Goal: Task Accomplishment & Management: Manage account settings

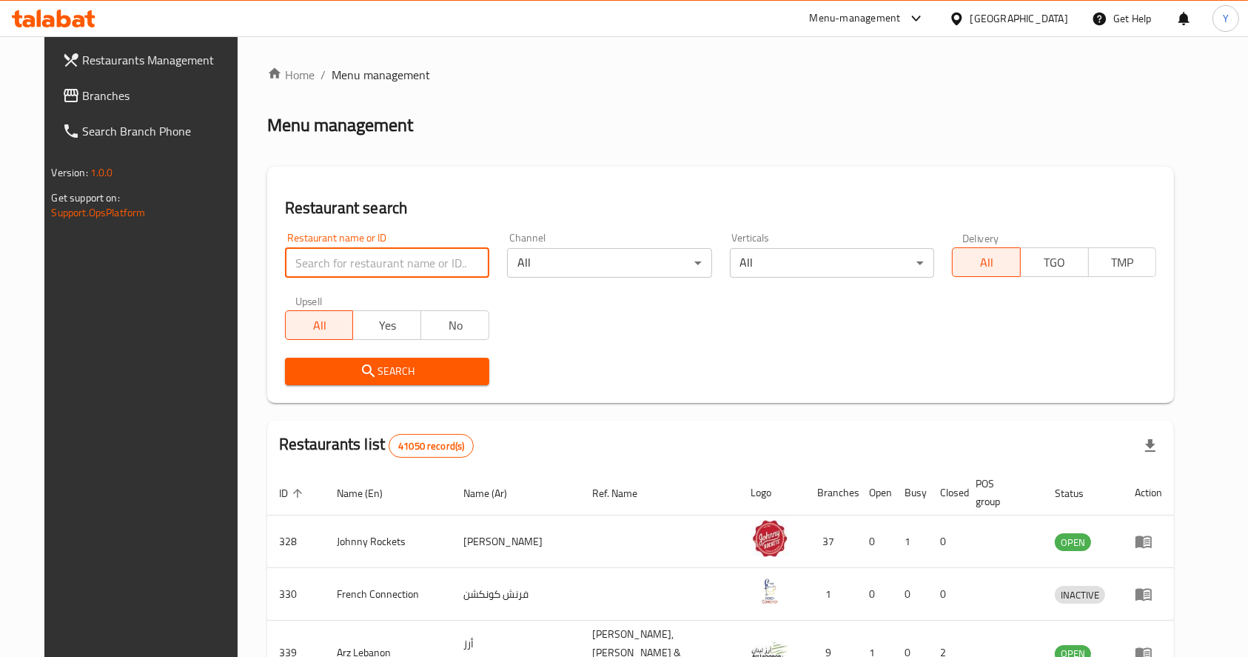
click at [435, 269] on input "search" at bounding box center [387, 263] width 204 height 30
type input "tibb"
click button "Search" at bounding box center [387, 371] width 204 height 27
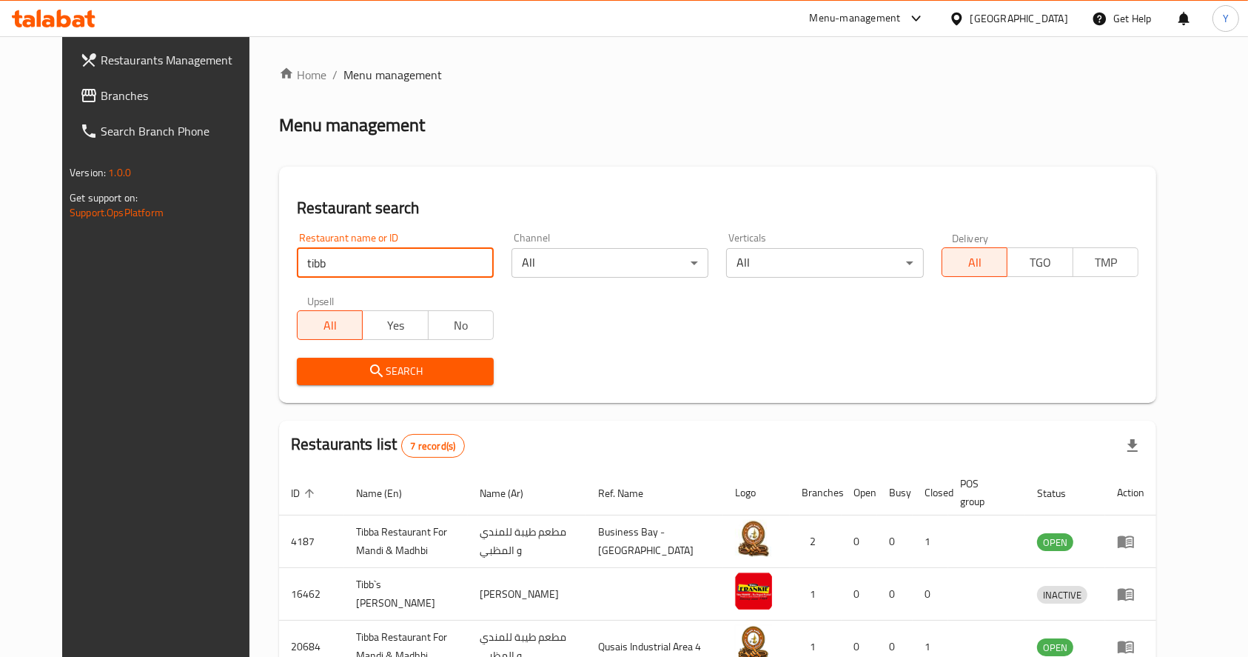
scroll to position [302, 0]
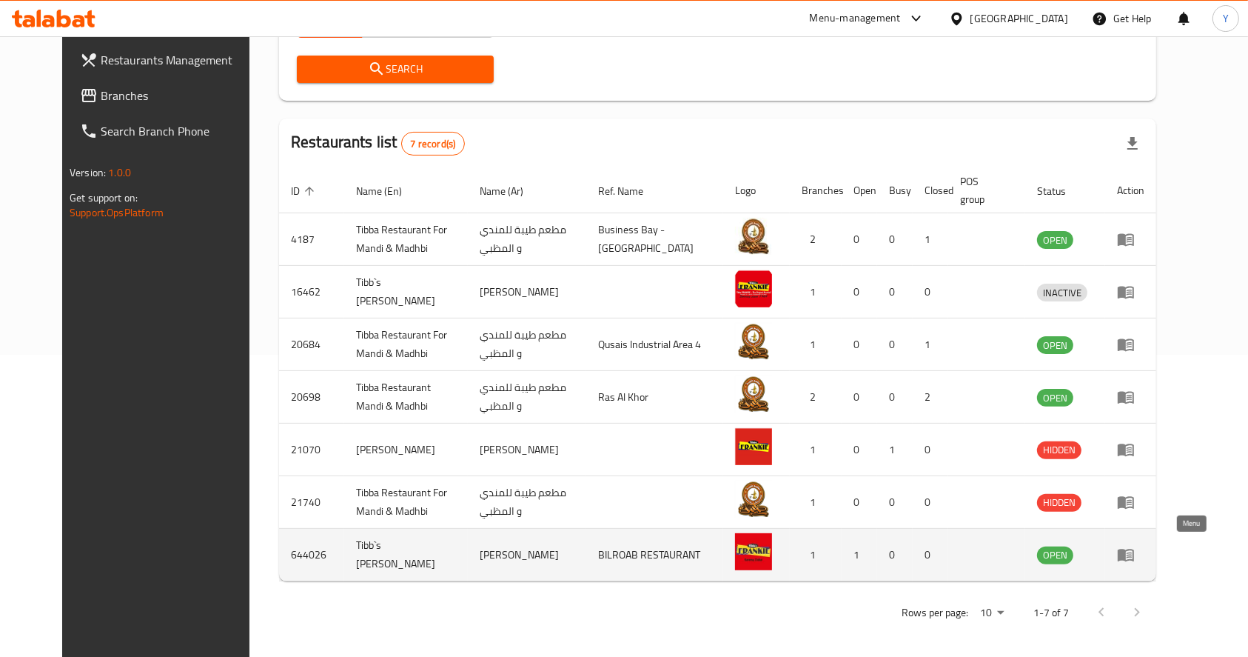
click at [1134, 555] on icon "enhanced table" at bounding box center [1126, 555] width 16 height 13
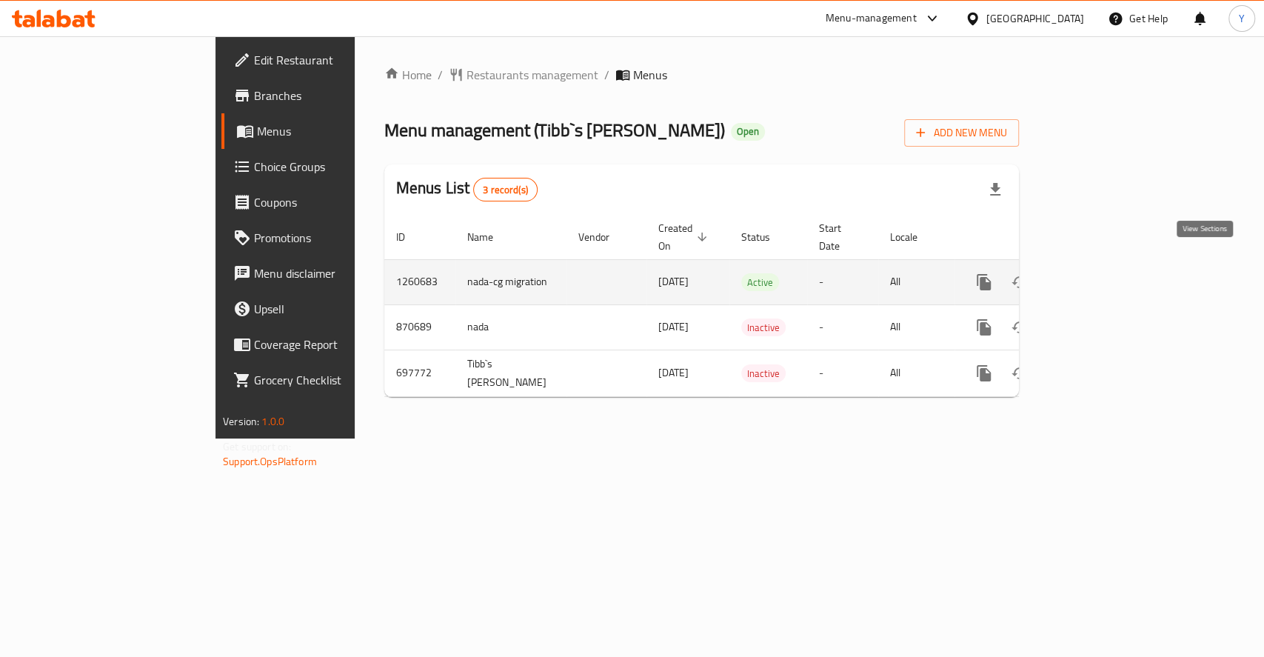
click at [1097, 275] on icon "enhanced table" at bounding box center [1090, 281] width 13 height 13
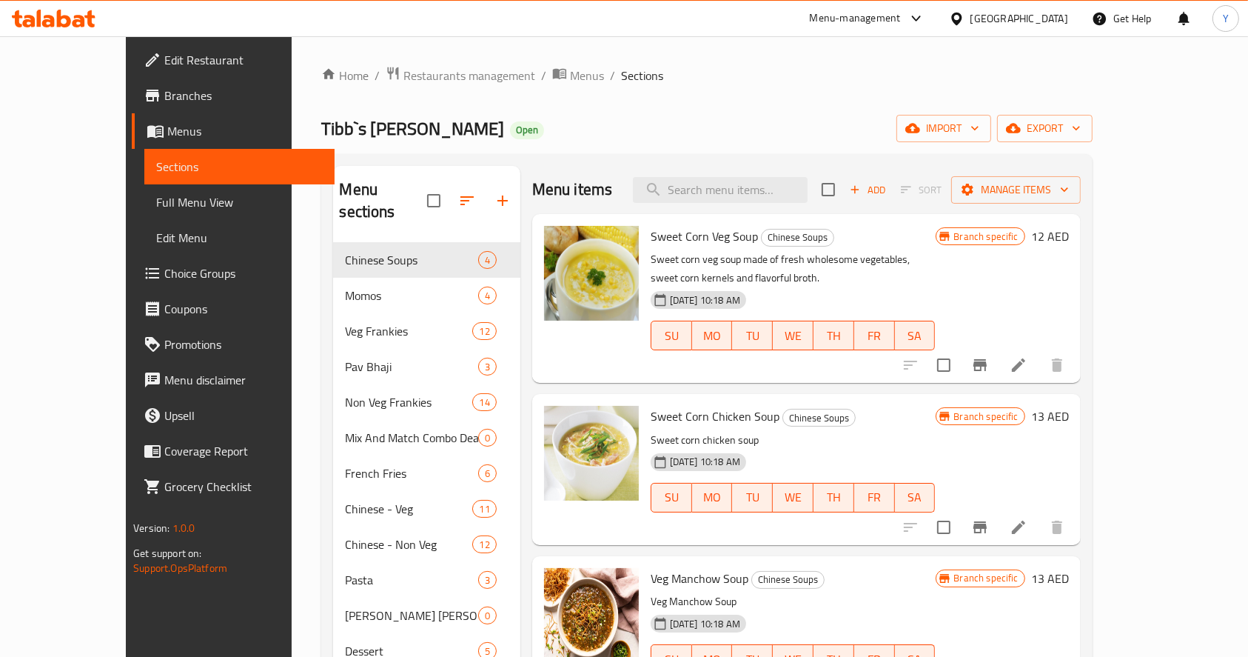
click at [838, 33] on div "Menu-management" at bounding box center [867, 19] width 139 height 36
click at [838, 26] on div "Menu-management" at bounding box center [855, 19] width 91 height 18
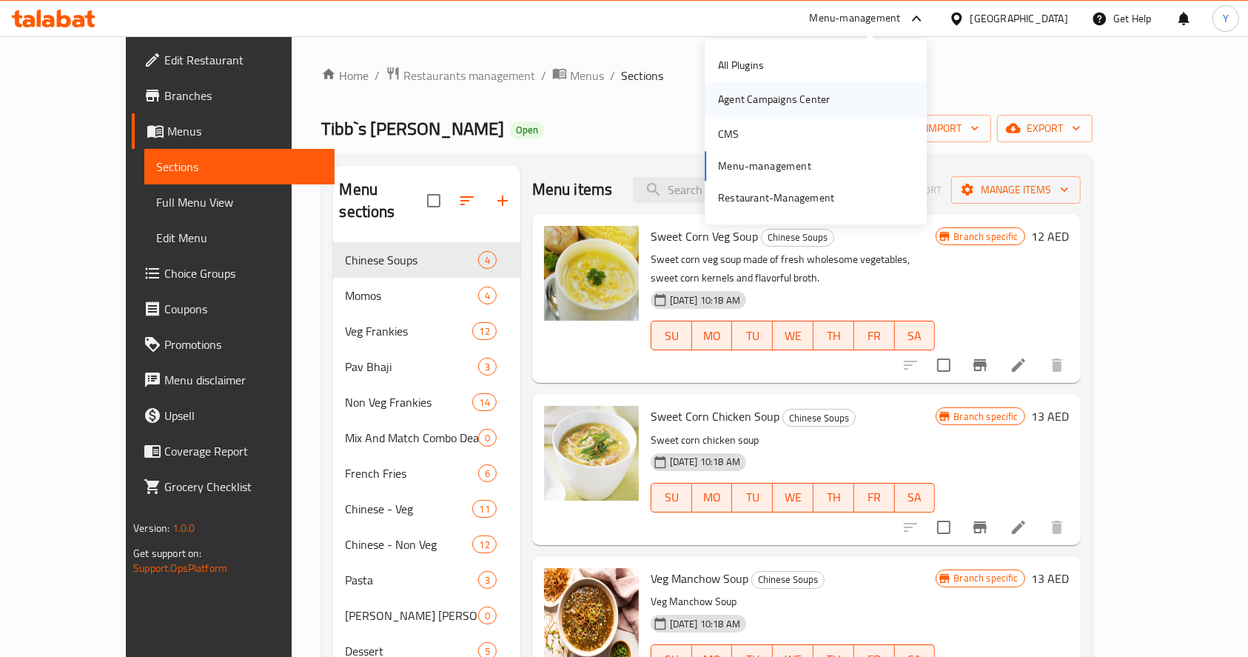
click at [798, 95] on div "Agent Campaigns Center" at bounding box center [774, 100] width 112 height 16
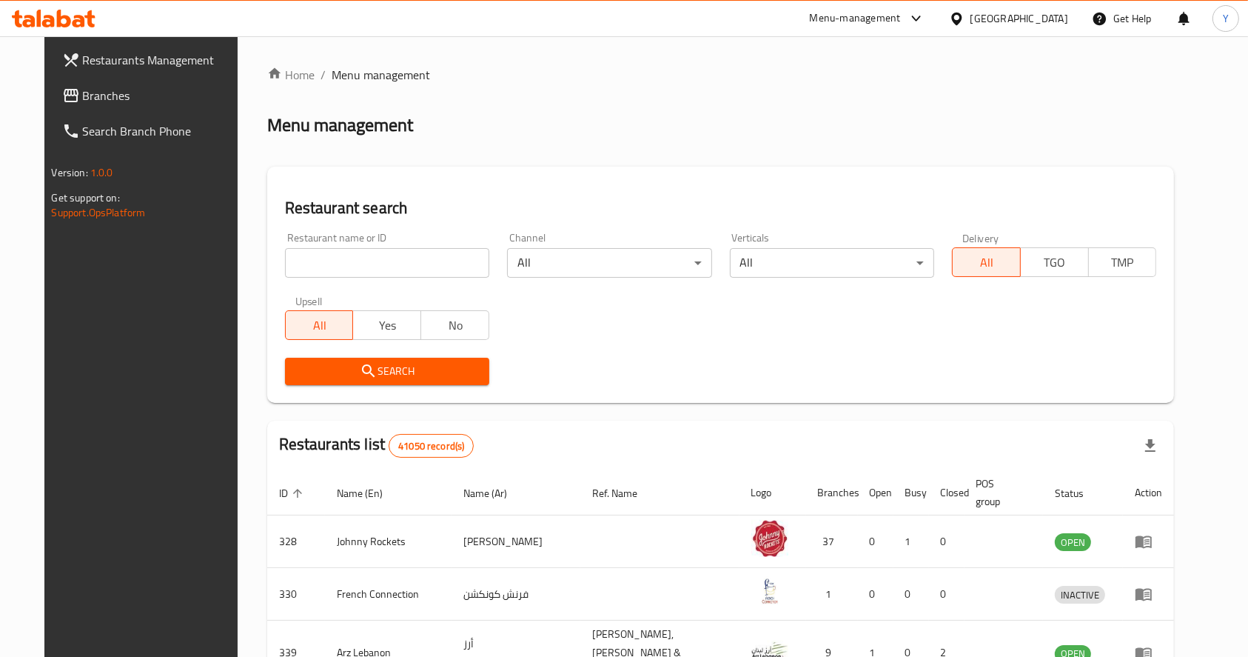
click at [316, 260] on input "search" at bounding box center [387, 263] width 204 height 30
click button "Search" at bounding box center [387, 371] width 204 height 27
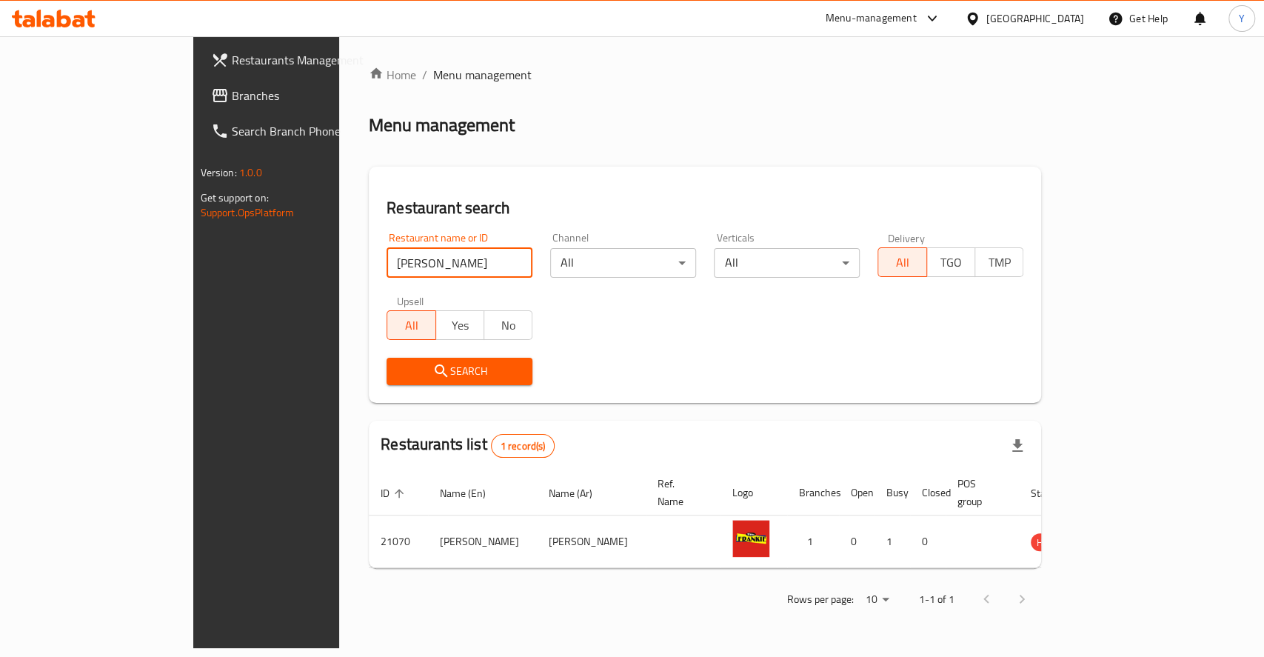
click at [386, 261] on input "[PERSON_NAME]" at bounding box center [459, 263] width 146 height 30
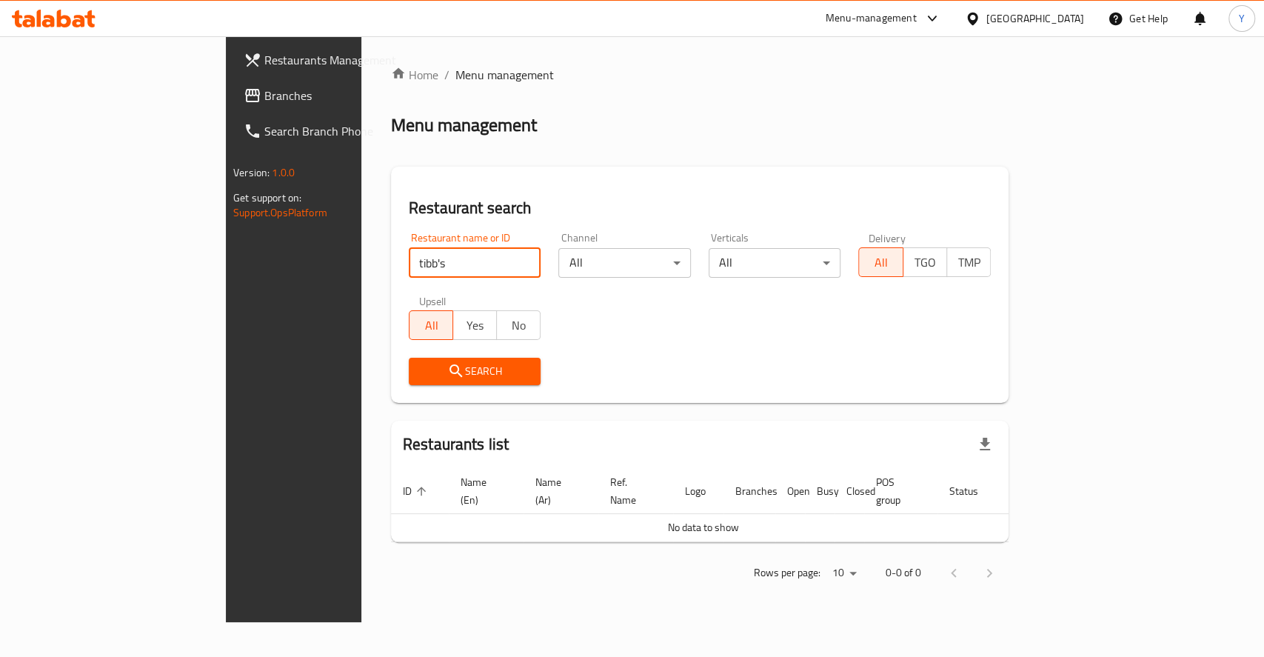
click button "Search" at bounding box center [475, 371] width 133 height 27
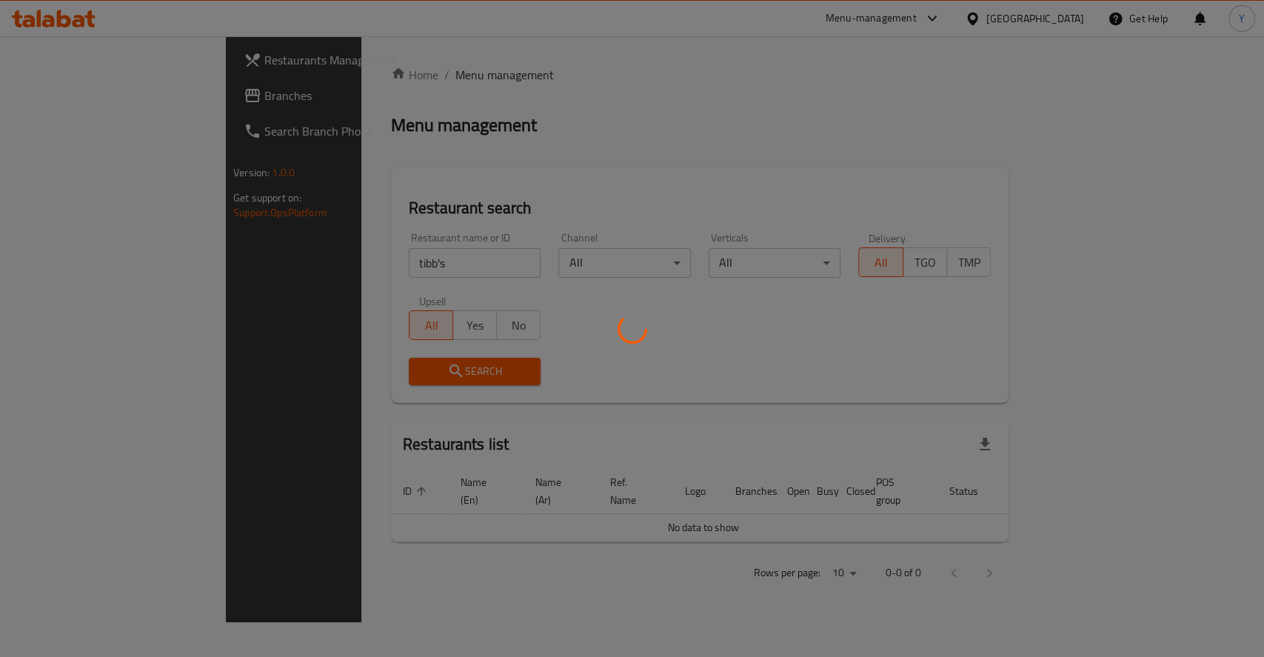
click at [941, 272] on div at bounding box center [632, 328] width 1264 height 657
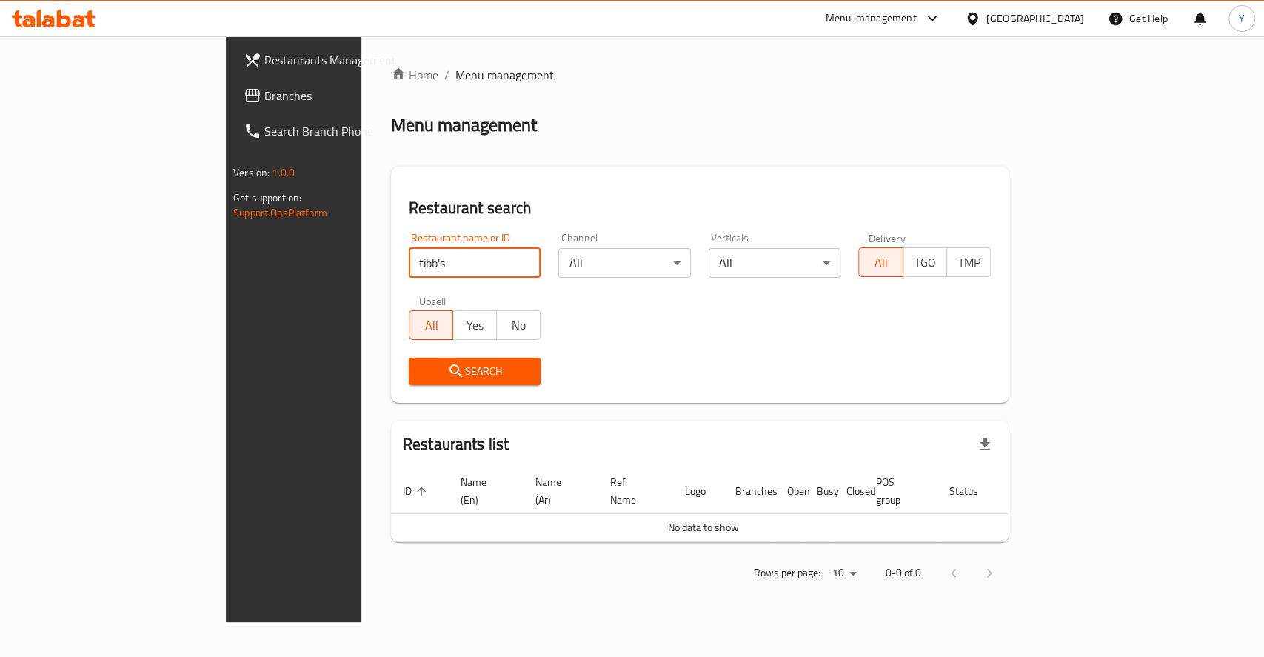
click at [412, 252] on input "tibb's" at bounding box center [475, 263] width 133 height 30
type input "tibb"
click button "Search" at bounding box center [475, 371] width 133 height 27
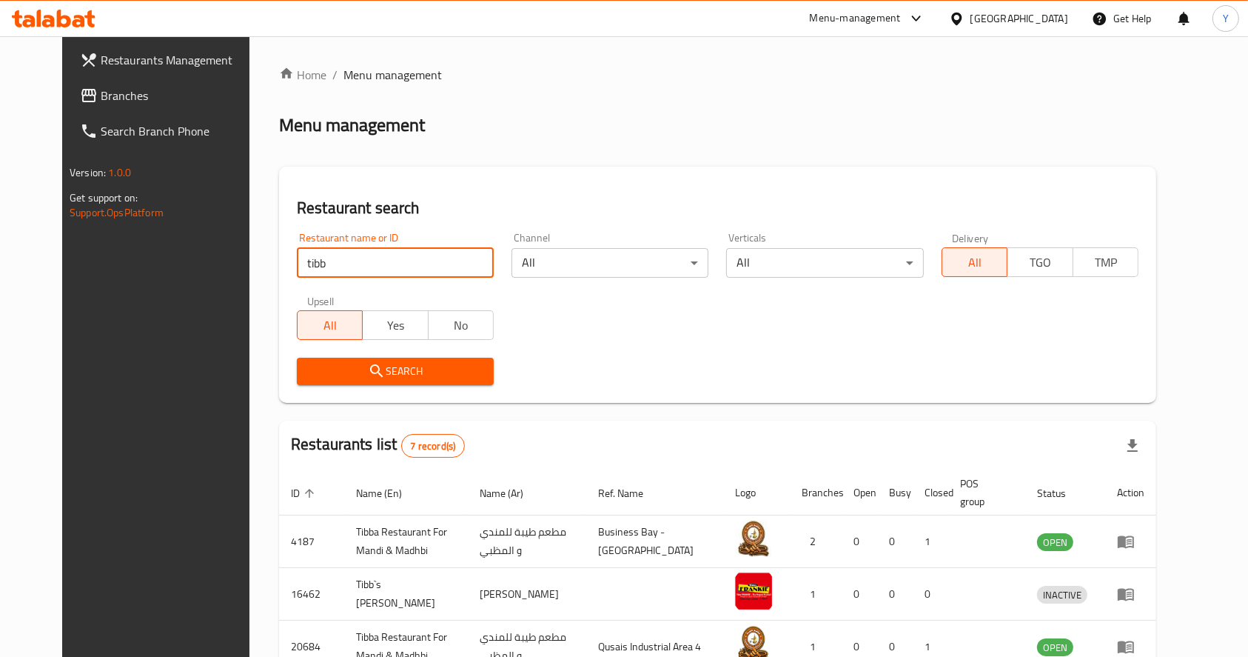
scroll to position [302, 0]
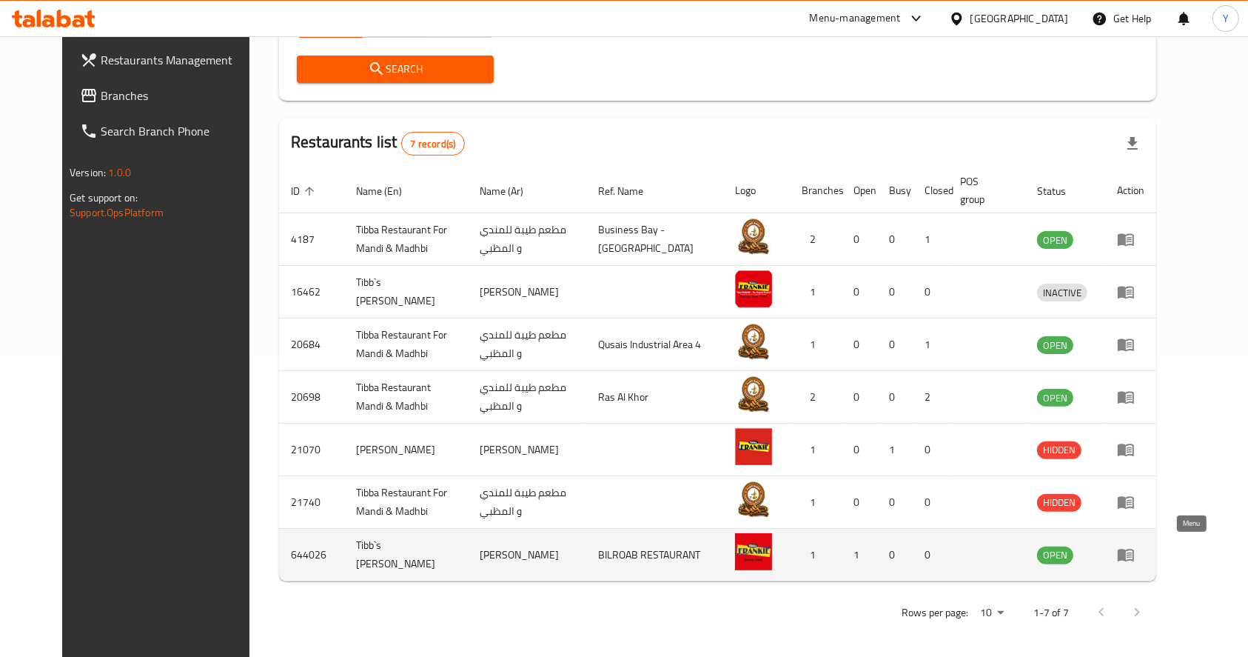
click at [1134, 549] on icon "enhanced table" at bounding box center [1126, 555] width 16 height 13
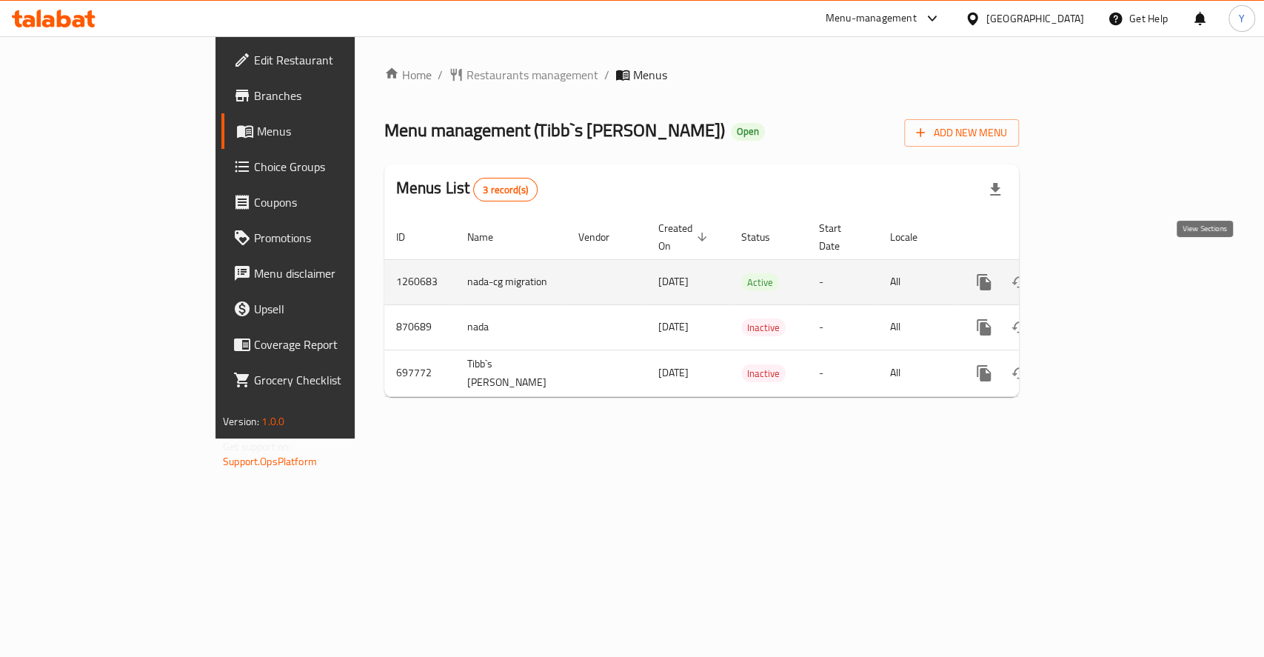
click at [1108, 276] on link "enhanced table" at bounding box center [1091, 282] width 36 height 36
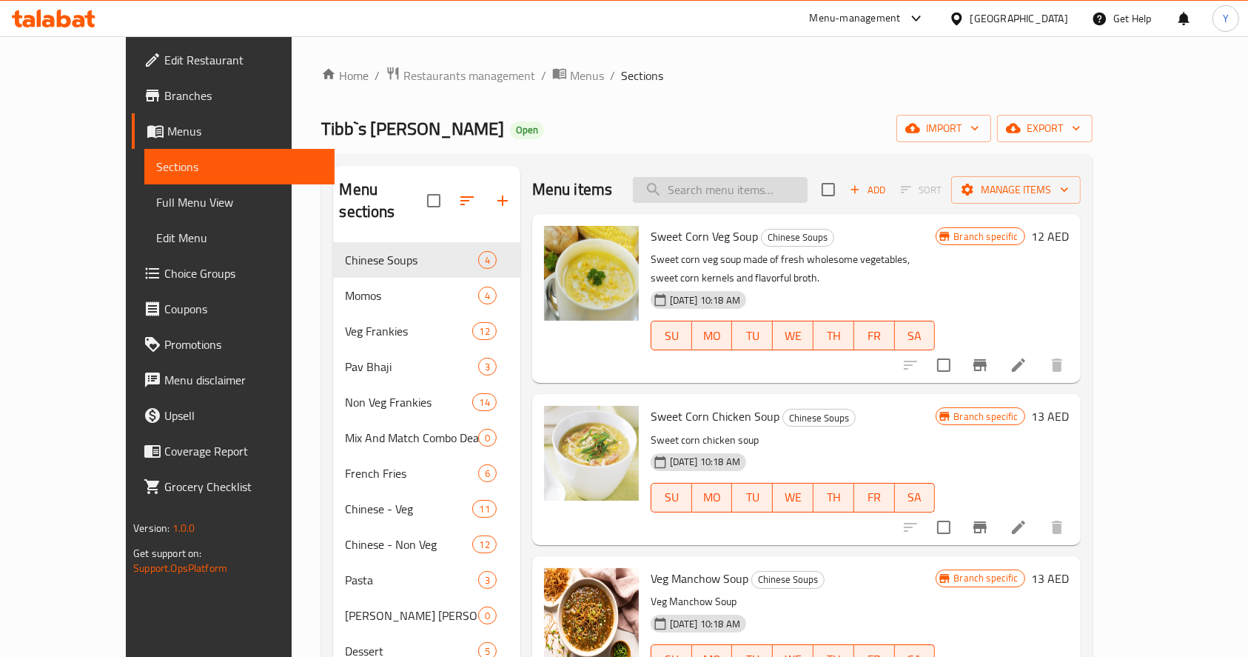
click at [729, 190] on input "search" at bounding box center [720, 190] width 175 height 26
paste input "Extra Egg Extra [PERSON_NAME] Extra Cheese"
type input "Extra Egg Extra [PERSON_NAME] Extra Cheese"
click at [164, 265] on span "Choice Groups" at bounding box center [243, 273] width 158 height 18
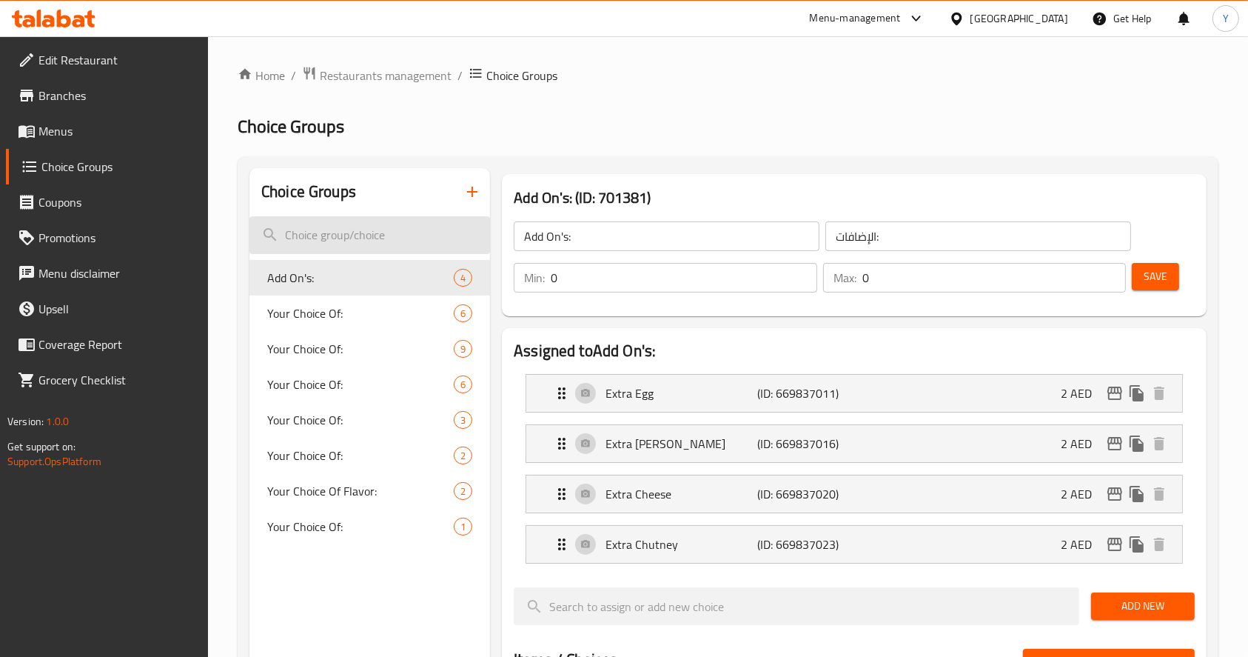
click at [375, 230] on input "search" at bounding box center [369, 235] width 241 height 38
paste input "Extra Egg Extra [PERSON_NAME] Extra Cheese"
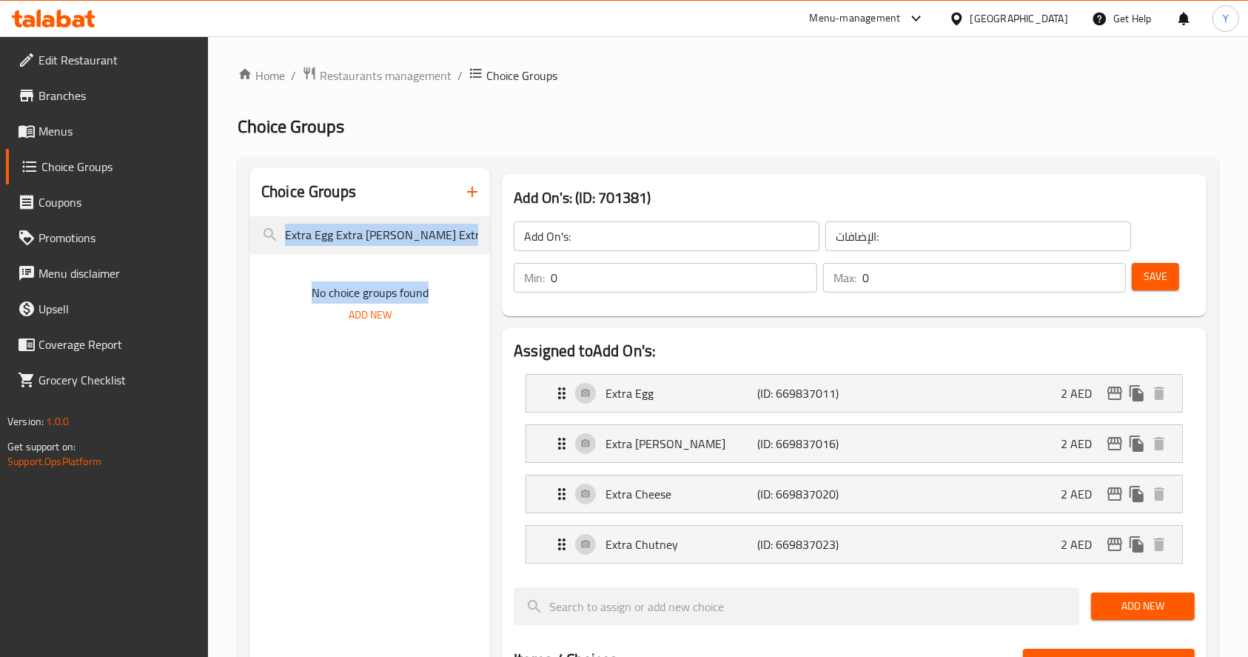
scroll to position [0, 30]
drag, startPoint x: 431, startPoint y: 255, endPoint x: 332, endPoint y: 238, distance: 100.8
drag, startPoint x: 332, startPoint y: 236, endPoint x: 574, endPoint y: 247, distance: 243.1
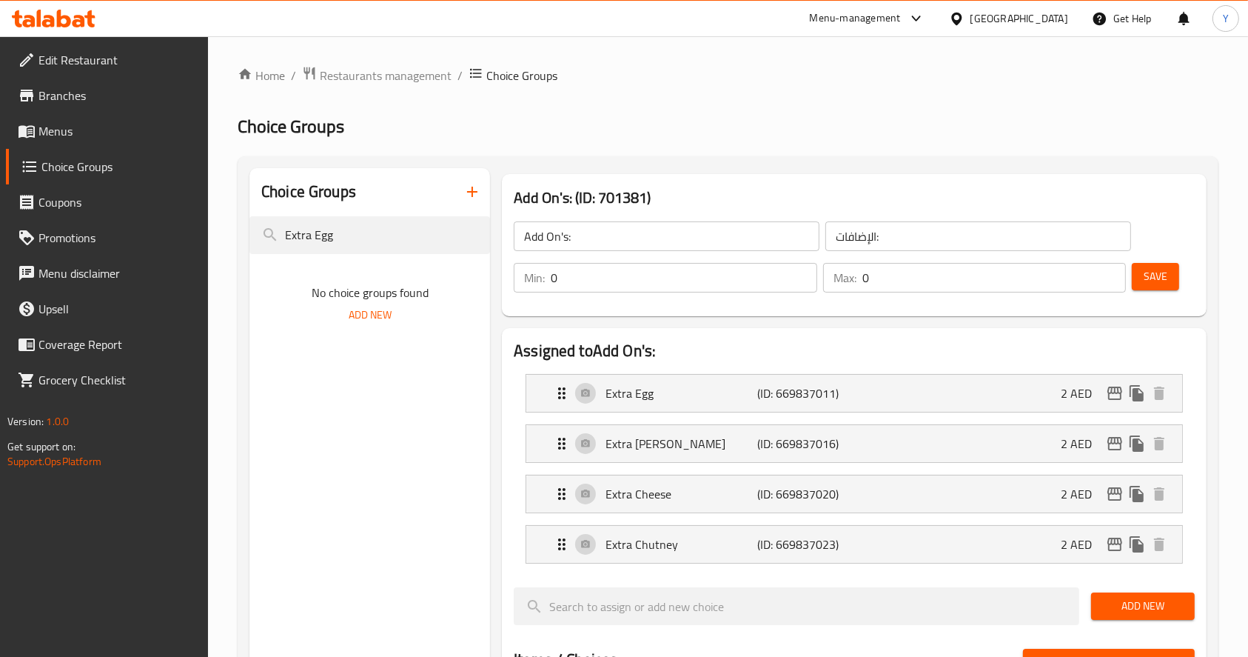
scroll to position [0, 0]
type input "Extra Egg"
click at [355, 267] on div "Add On's: 4" at bounding box center [369, 278] width 241 height 36
click at [983, 395] on div "Extra Egg (ID: 669837011) 2 AED" at bounding box center [859, 393] width 612 height 37
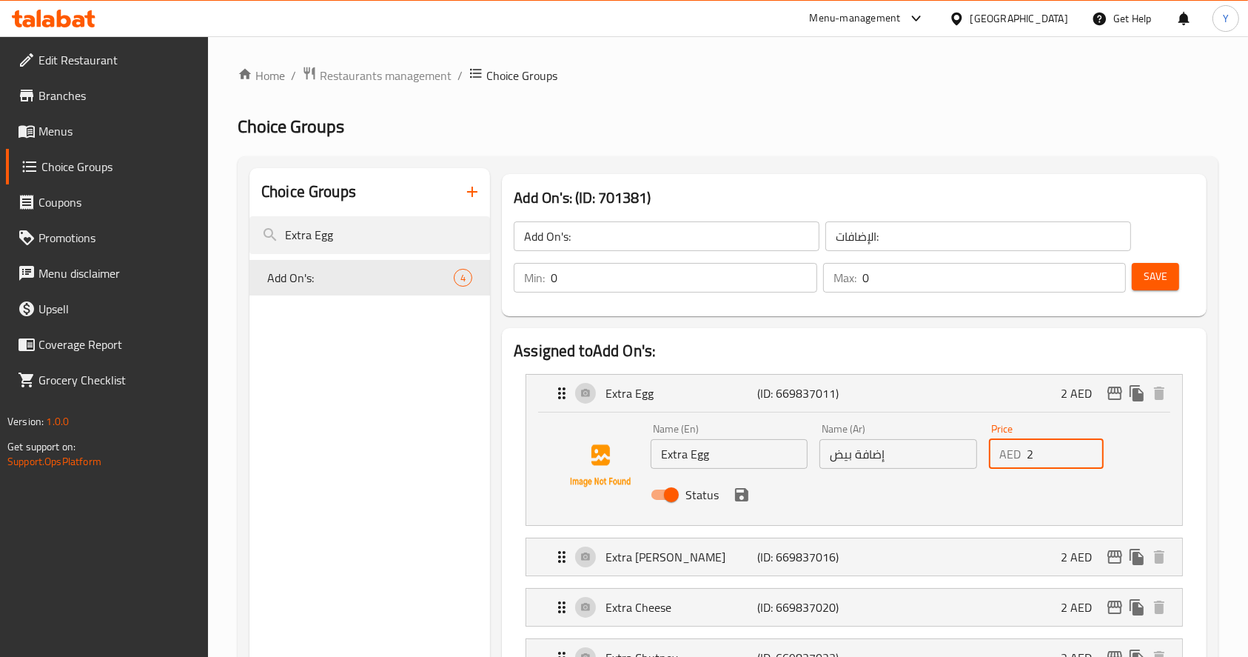
click at [1035, 460] on input "2" at bounding box center [1065, 454] width 77 height 30
click at [746, 498] on icon "save" at bounding box center [741, 494] width 13 height 13
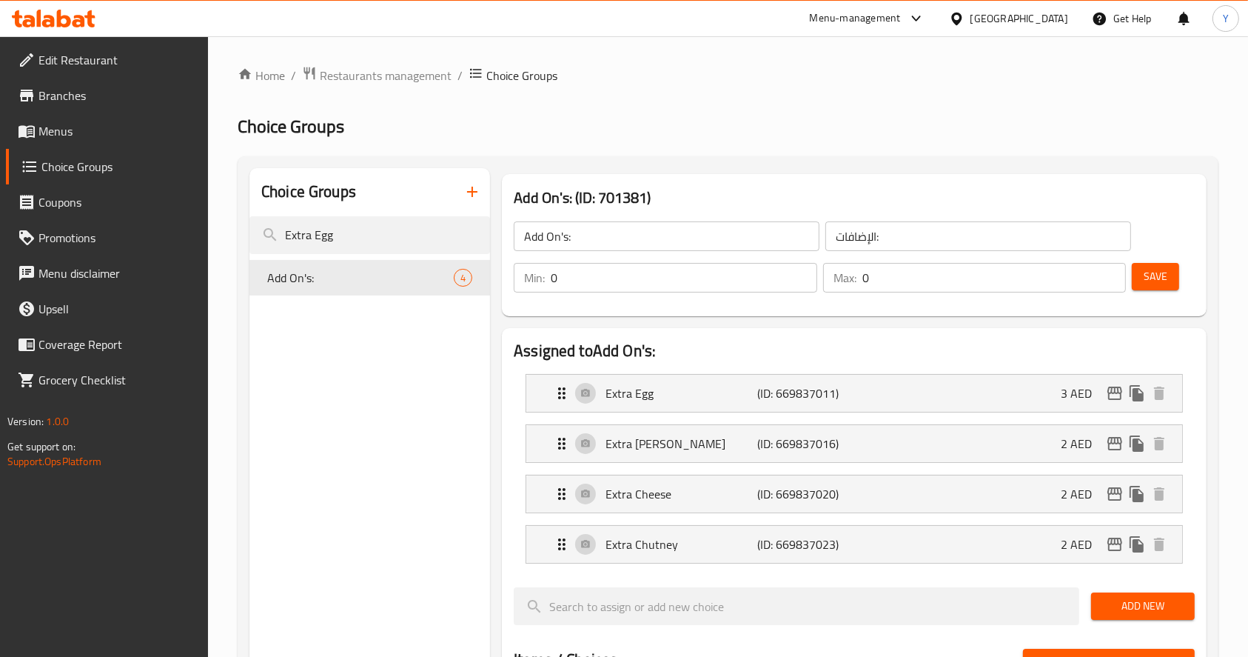
type input "3"
click at [842, 439] on p "(ID: 669837016)" at bounding box center [807, 444] width 101 height 18
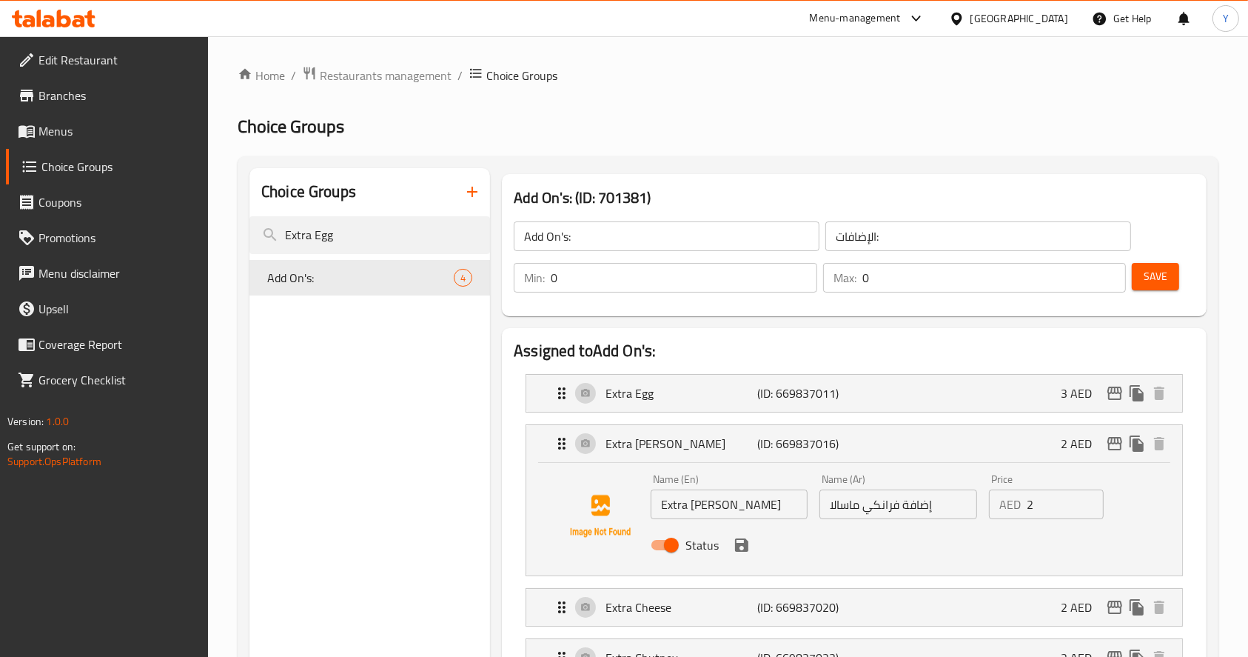
click at [1041, 509] on input "2" at bounding box center [1065, 504] width 77 height 30
click at [745, 553] on icon "save" at bounding box center [742, 545] width 18 height 18
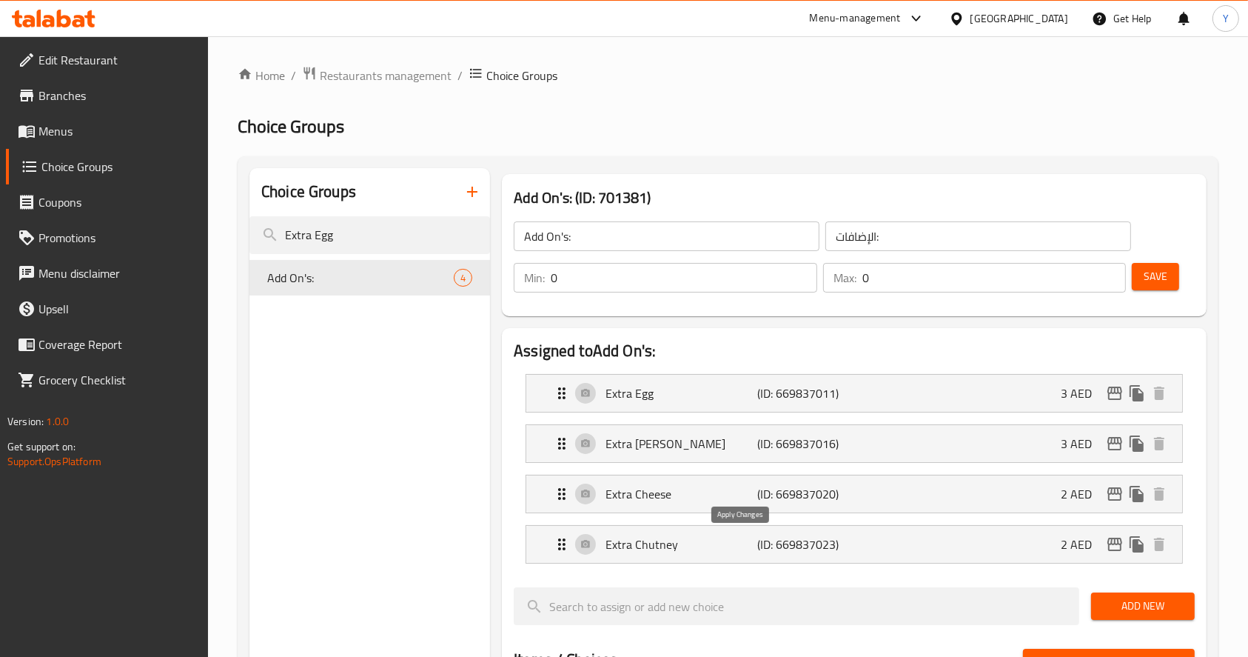
type input "3"
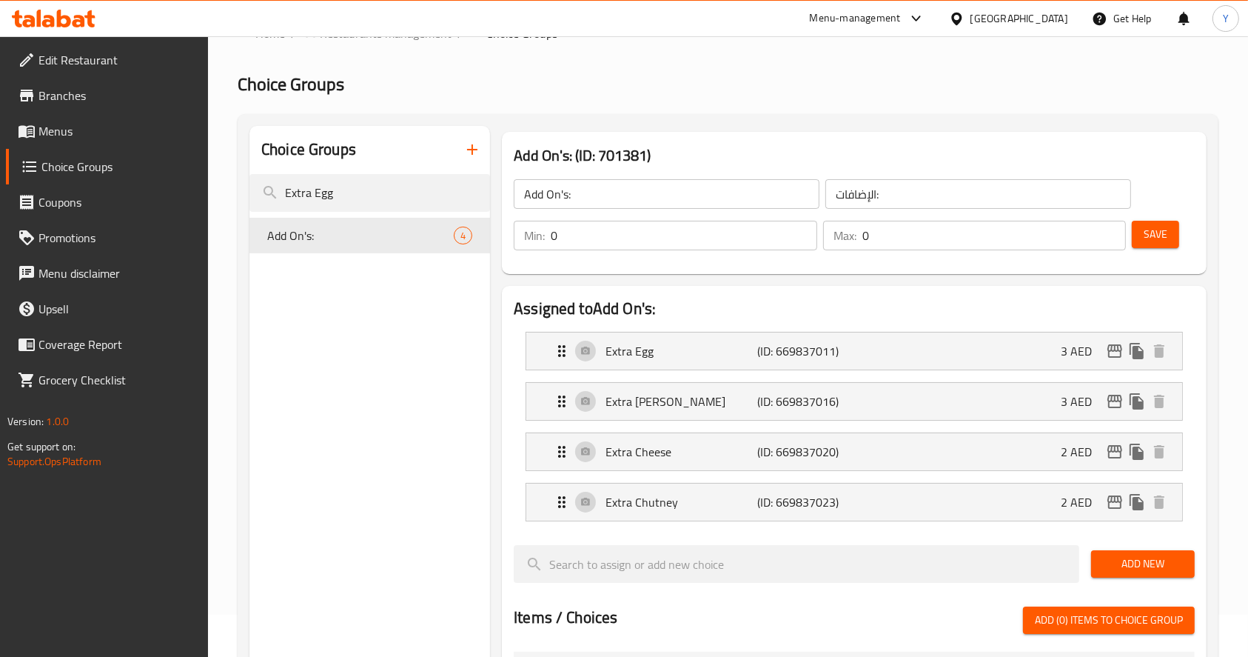
scroll to position [48, 0]
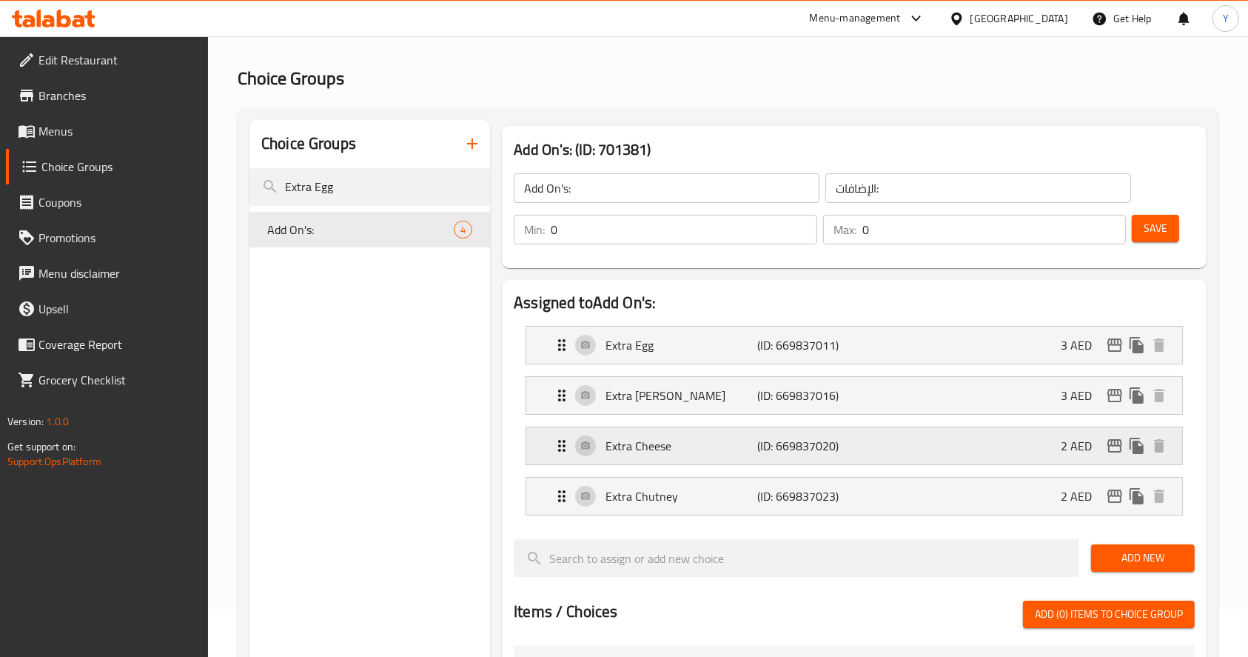
click at [695, 440] on p "Extra Cheese" at bounding box center [682, 446] width 152 height 18
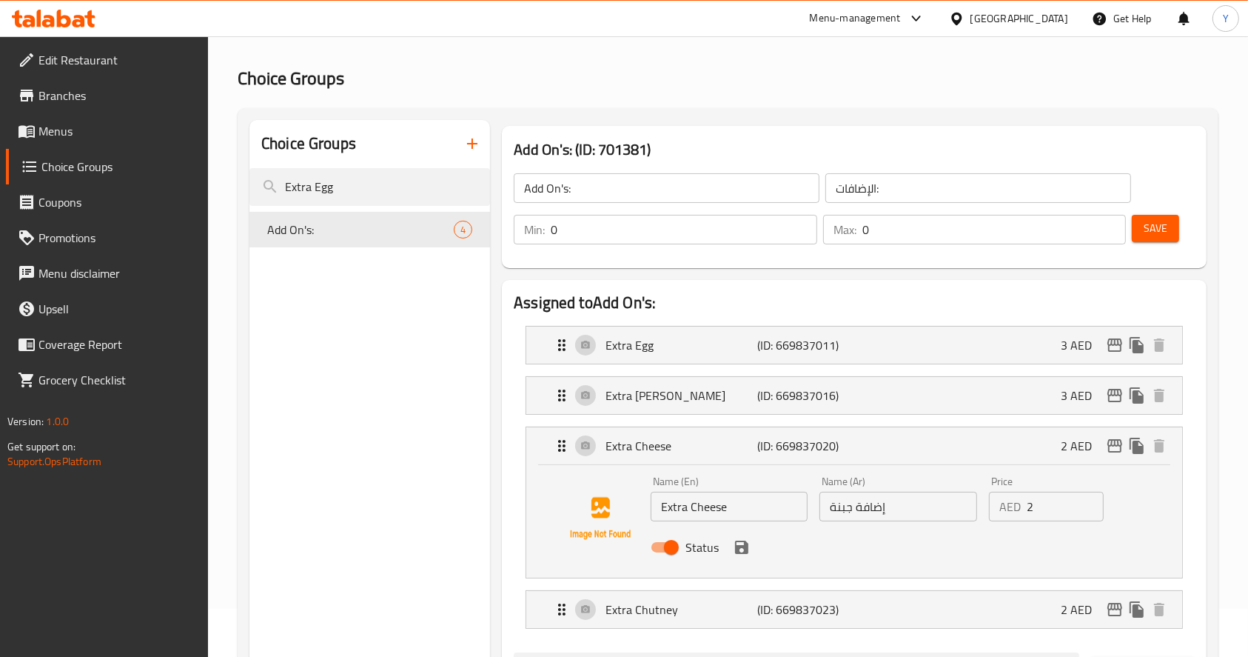
click at [1039, 505] on input "2" at bounding box center [1065, 507] width 77 height 30
click at [743, 548] on icon "save" at bounding box center [742, 547] width 18 height 18
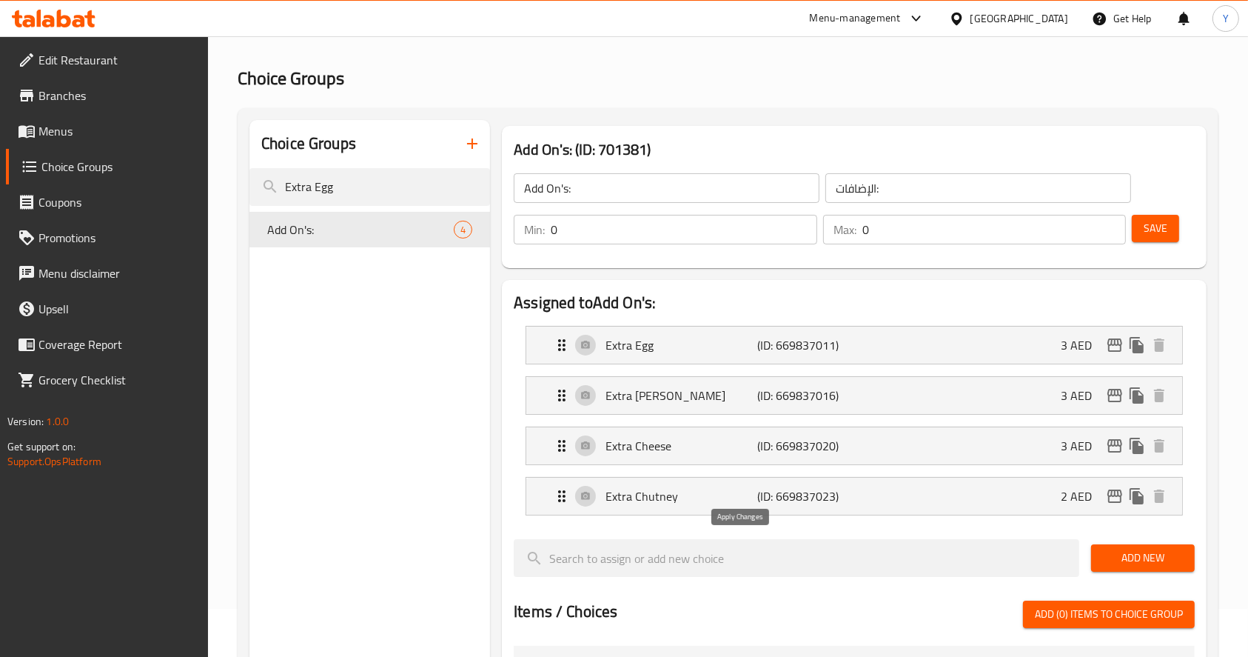
type input "3"
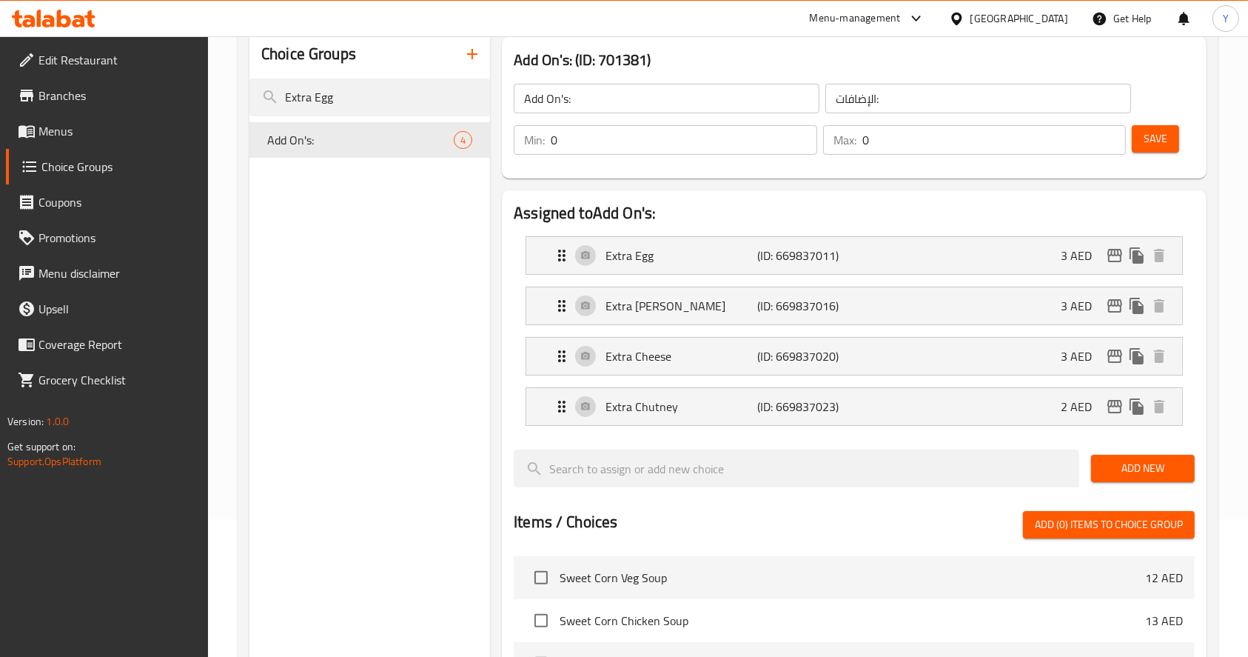
scroll to position [141, 0]
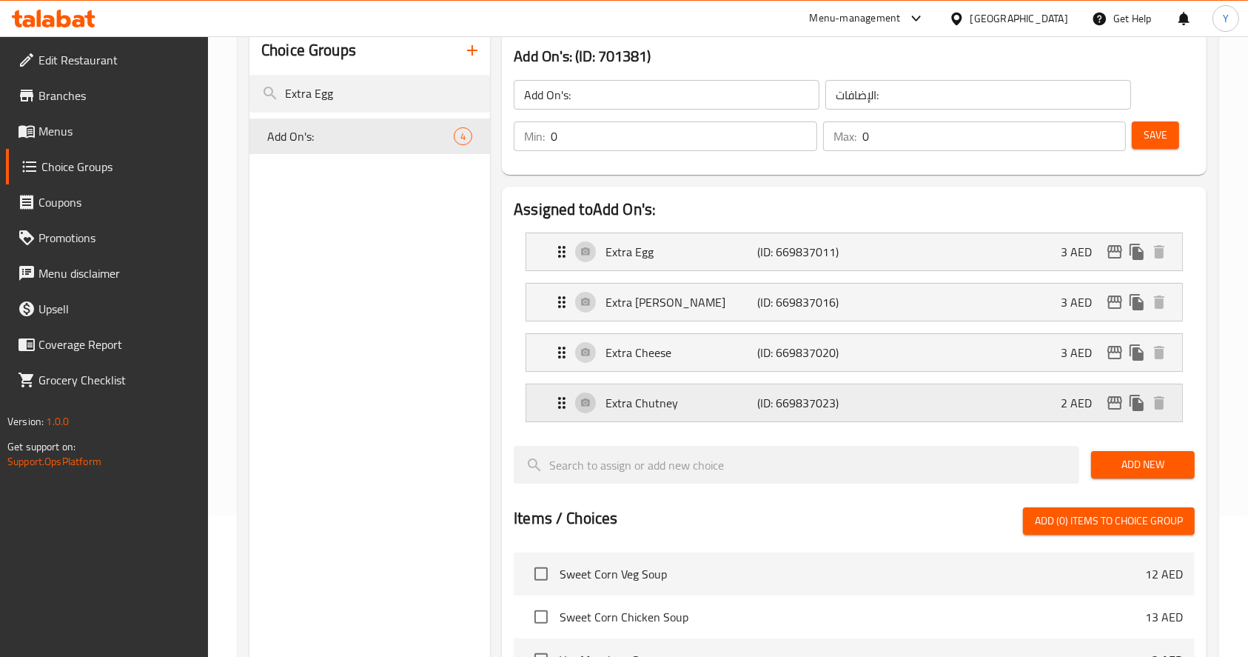
click at [1007, 389] on div "Extra Chutney (ID: 669837023) 2 AED" at bounding box center [859, 402] width 612 height 37
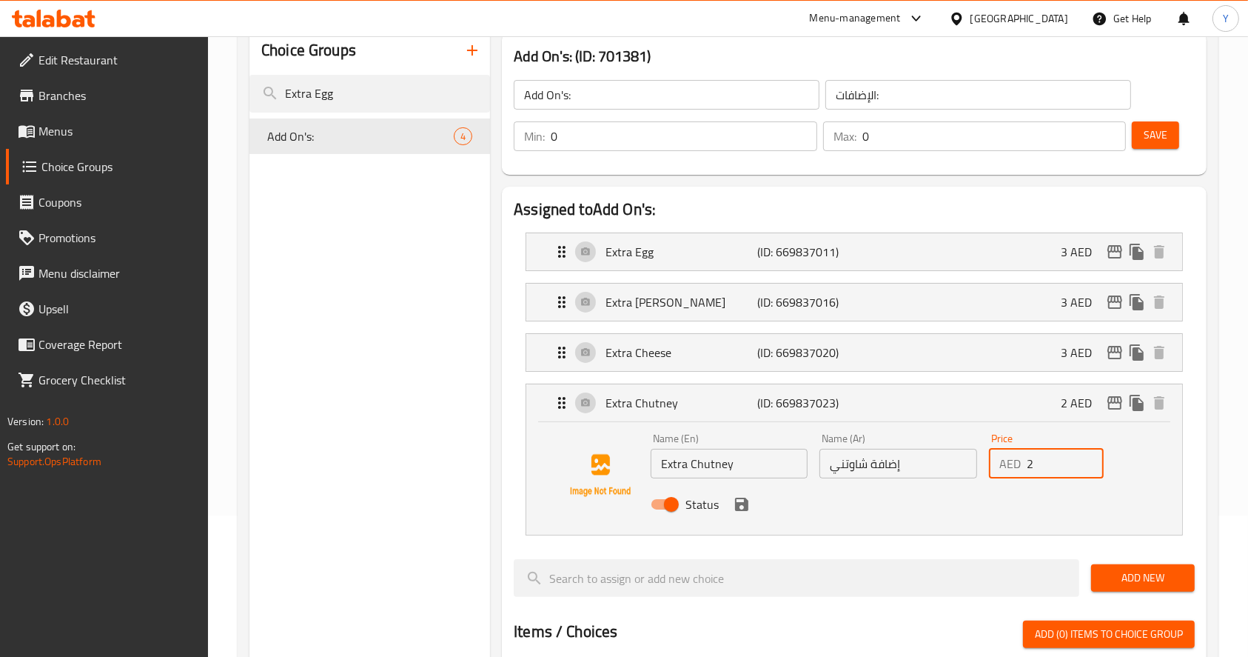
click at [1033, 468] on input "2" at bounding box center [1065, 464] width 77 height 30
click at [743, 504] on icon "save" at bounding box center [741, 503] width 13 height 13
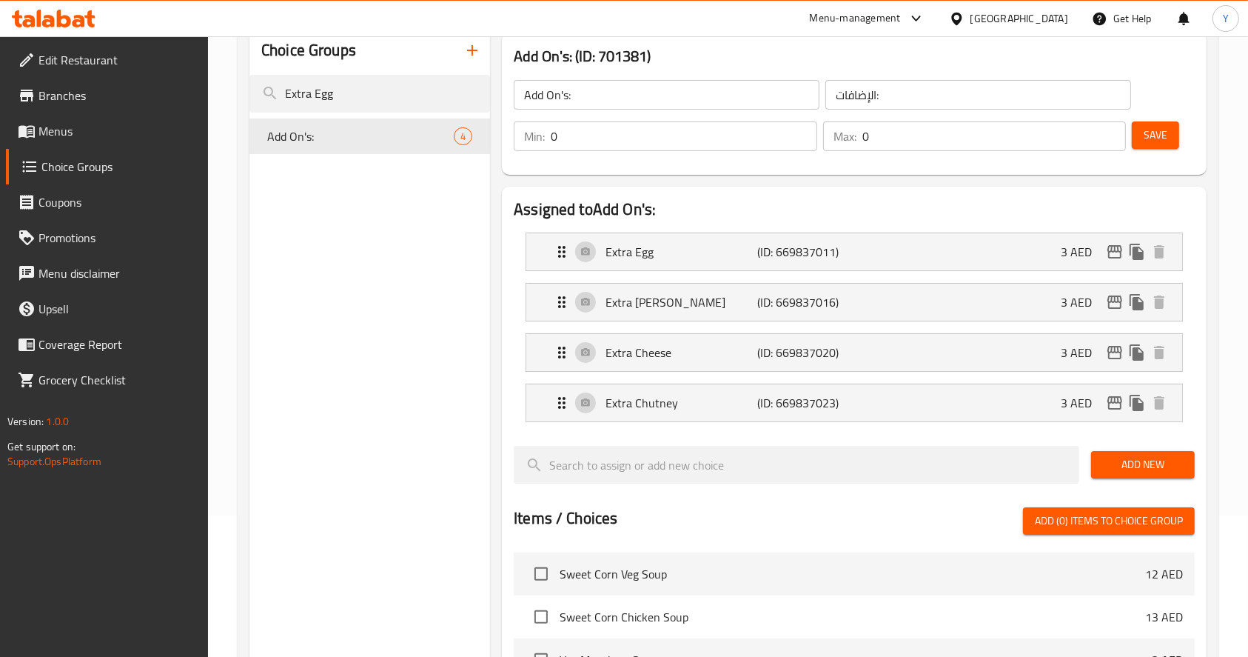
type input "3"
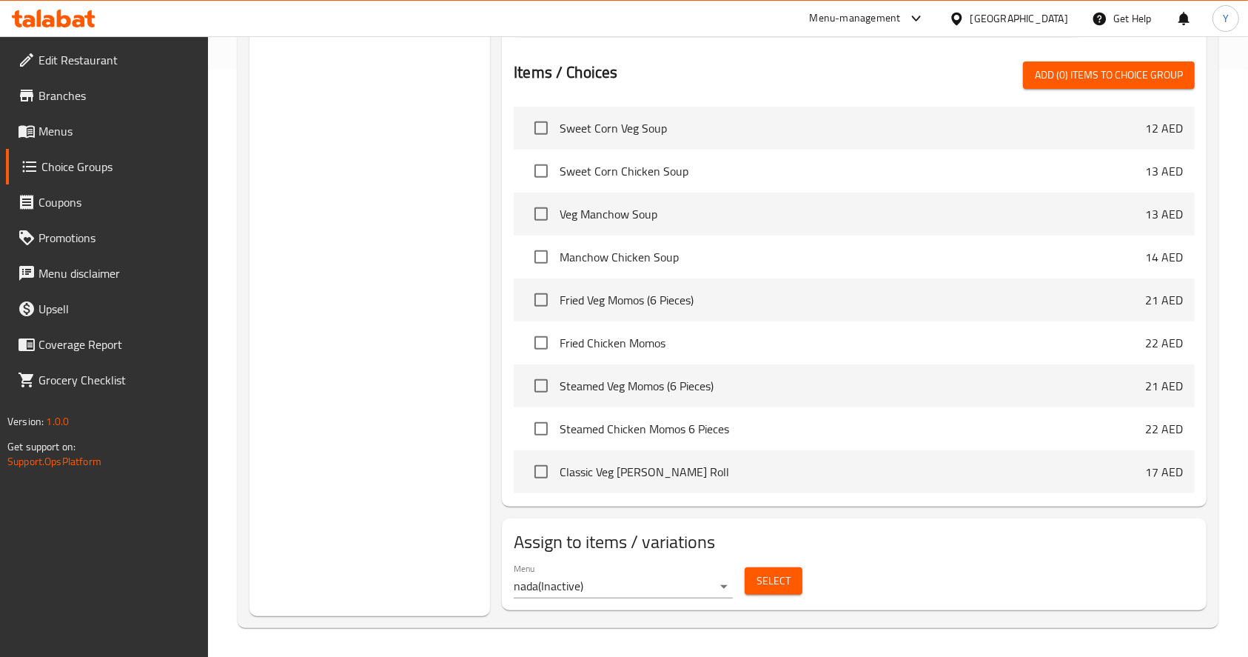
scroll to position [0, 0]
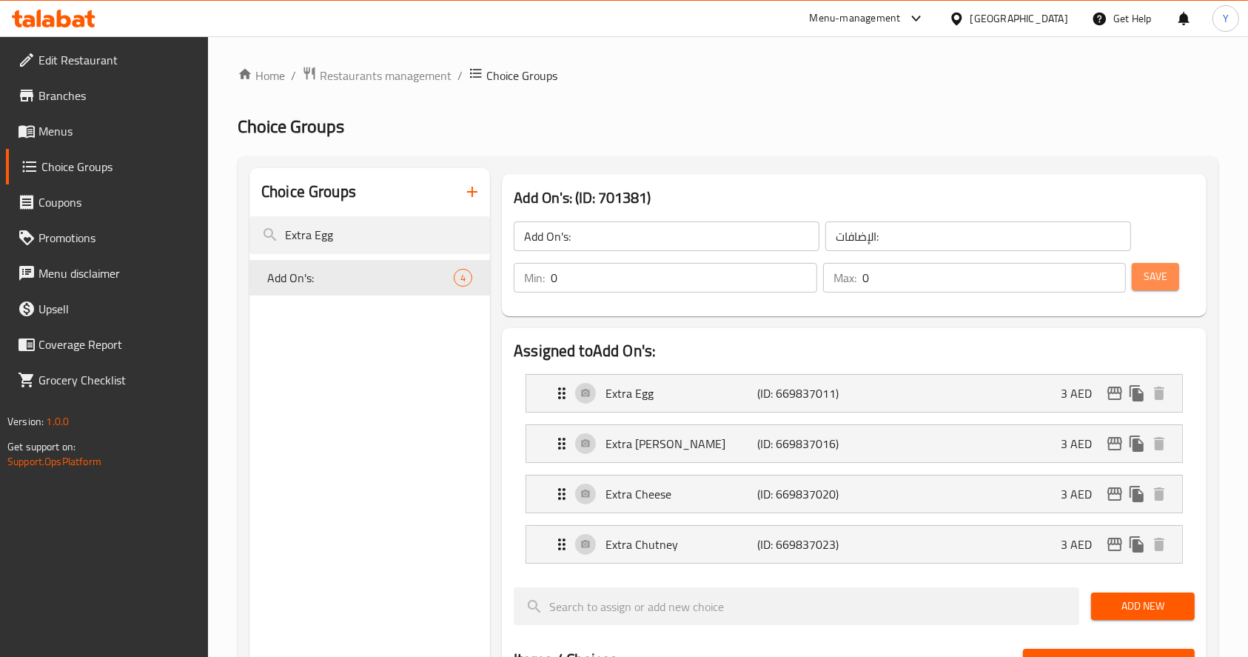
click at [1159, 277] on span "Save" at bounding box center [1156, 276] width 24 height 19
